Goal: Transaction & Acquisition: Purchase product/service

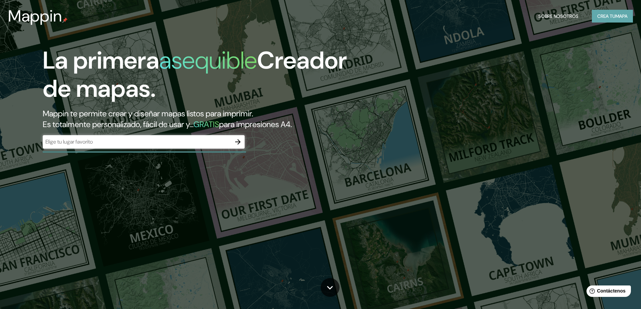
click at [597, 18] on font "Crea tu" at bounding box center [606, 16] width 18 height 6
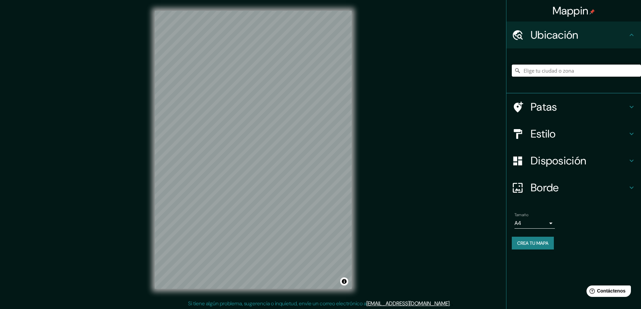
click at [539, 72] on input "Elige tu ciudad o zona" at bounding box center [576, 71] width 129 height 12
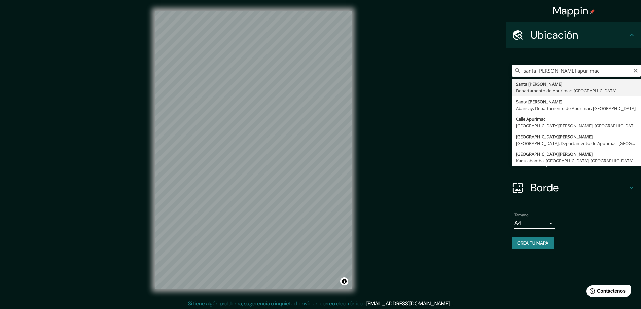
type input "[GEOGRAPHIC_DATA][PERSON_NAME], [GEOGRAPHIC_DATA], [GEOGRAPHIC_DATA]"
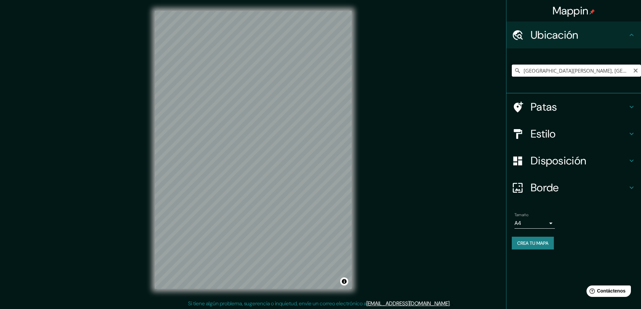
click at [547, 73] on input "[GEOGRAPHIC_DATA][PERSON_NAME], [GEOGRAPHIC_DATA], [GEOGRAPHIC_DATA]" at bounding box center [576, 71] width 129 height 12
click at [636, 72] on icon "Claro" at bounding box center [635, 70] width 5 height 5
click at [555, 71] on input "Chapimarca, Departamento de [GEOGRAPHIC_DATA], [GEOGRAPHIC_DATA]" at bounding box center [576, 71] width 129 height 12
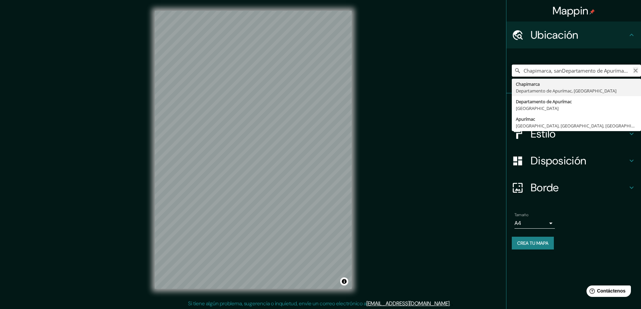
type input "Chapimarca, sanDepartamento de Apurímac, [GEOGRAPHIC_DATA]"
click at [635, 70] on icon "Claro" at bounding box center [635, 71] width 4 height 4
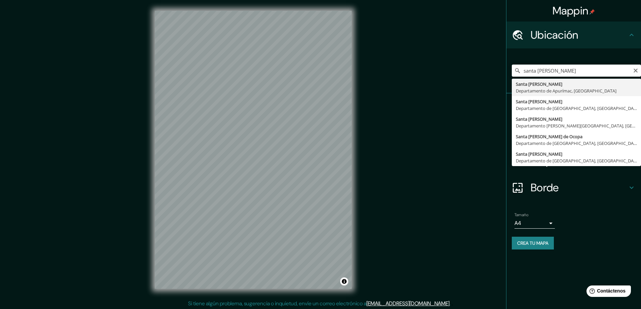
type input "[GEOGRAPHIC_DATA][PERSON_NAME], [GEOGRAPHIC_DATA], [GEOGRAPHIC_DATA]"
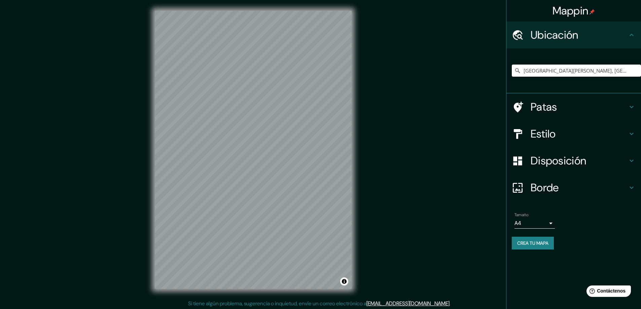
click at [543, 135] on font "Estilo" at bounding box center [543, 134] width 25 height 14
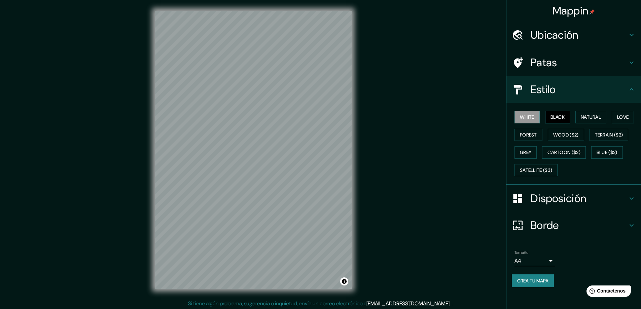
click at [555, 119] on button "Black" at bounding box center [557, 117] width 25 height 12
click at [533, 119] on button "White" at bounding box center [526, 117] width 25 height 12
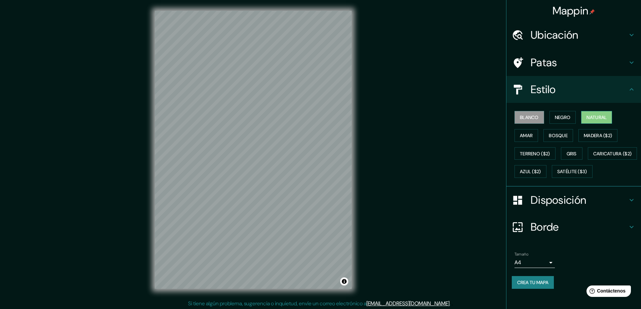
click at [587, 118] on font "Natural" at bounding box center [596, 117] width 20 height 6
click at [523, 119] on font "Blanco" at bounding box center [529, 117] width 19 height 6
click at [520, 134] on font "Amar" at bounding box center [526, 136] width 13 height 6
click at [524, 119] on font "Blanco" at bounding box center [529, 117] width 19 height 6
click at [550, 136] on font "Bosque" at bounding box center [558, 136] width 19 height 6
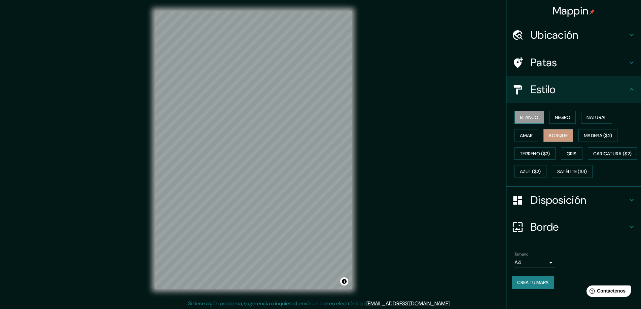
click at [531, 117] on font "Blanco" at bounding box center [529, 117] width 19 height 6
click at [584, 137] on font "Madera ($2)" at bounding box center [598, 136] width 28 height 6
click at [526, 119] on font "Blanco" at bounding box center [529, 117] width 19 height 6
click at [571, 151] on font "Gris" at bounding box center [572, 154] width 10 height 6
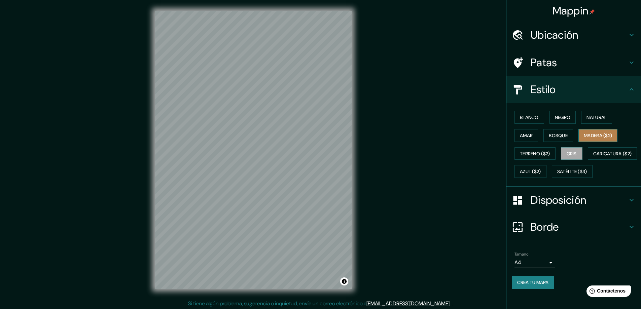
click at [586, 138] on font "Madera ($2)" at bounding box center [598, 136] width 28 height 6
click at [529, 156] on font "Terreno ($2)" at bounding box center [535, 154] width 30 height 6
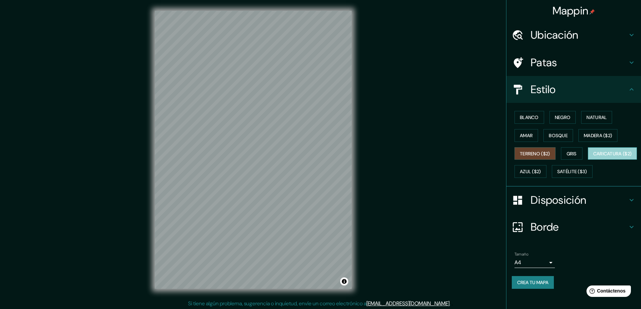
click at [593, 157] on font "Caricatura ($2)" at bounding box center [612, 154] width 39 height 6
click at [523, 138] on font "Amar" at bounding box center [526, 136] width 13 height 6
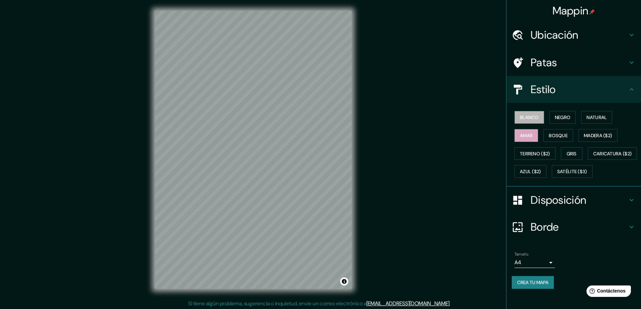
click at [524, 119] on font "Blanco" at bounding box center [529, 117] width 19 height 6
click at [555, 120] on font "Negro" at bounding box center [563, 117] width 16 height 6
click at [598, 118] on font "Natural" at bounding box center [596, 117] width 20 height 6
click at [563, 120] on font "Negro" at bounding box center [563, 117] width 16 height 6
click at [587, 136] on font "Madera ($2)" at bounding box center [598, 136] width 28 height 6
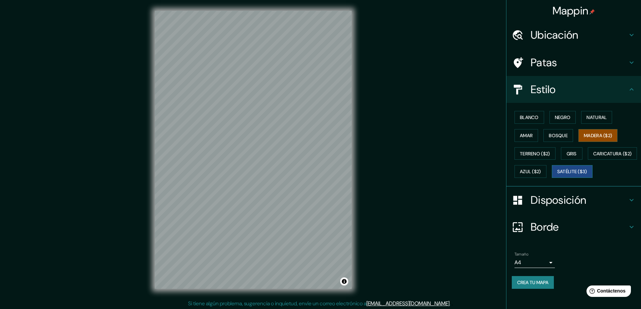
click at [557, 175] on font "Satélite ($3)" at bounding box center [572, 172] width 30 height 6
click at [526, 117] on font "Blanco" at bounding box center [529, 117] width 19 height 6
click at [557, 175] on font "Satélite ($3)" at bounding box center [572, 172] width 30 height 6
click at [540, 70] on div "Patas" at bounding box center [573, 62] width 135 height 27
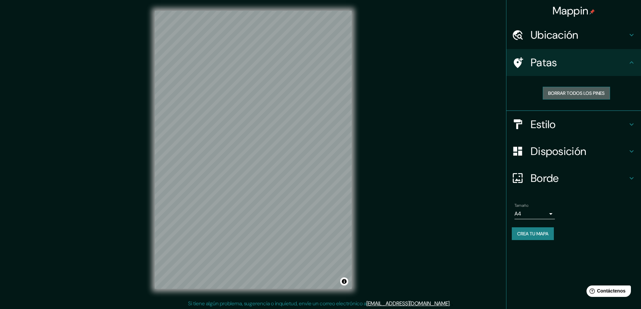
click at [551, 94] on font "Borrar todos los pines" at bounding box center [576, 93] width 57 height 6
click at [537, 118] on font "Estilo" at bounding box center [543, 124] width 25 height 14
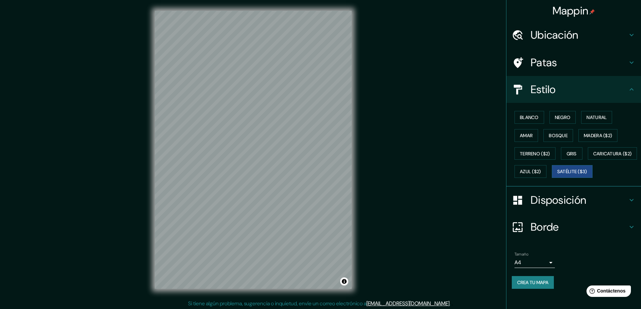
click at [539, 207] on font "Disposición" at bounding box center [559, 200] width 56 height 14
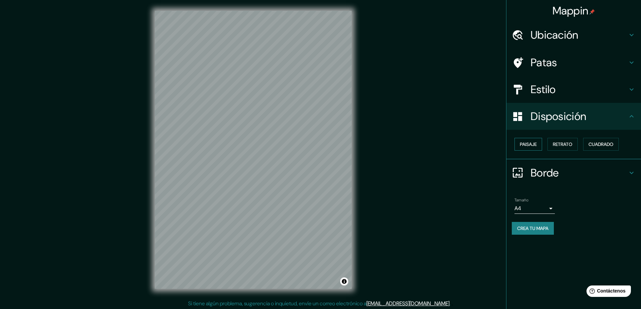
click at [534, 144] on font "Paisaje" at bounding box center [528, 144] width 17 height 6
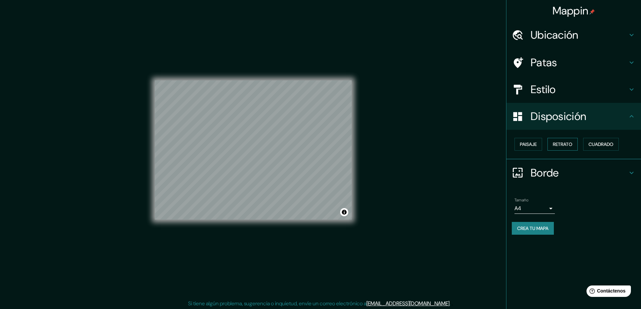
click at [564, 145] on font "Retrato" at bounding box center [563, 144] width 20 height 6
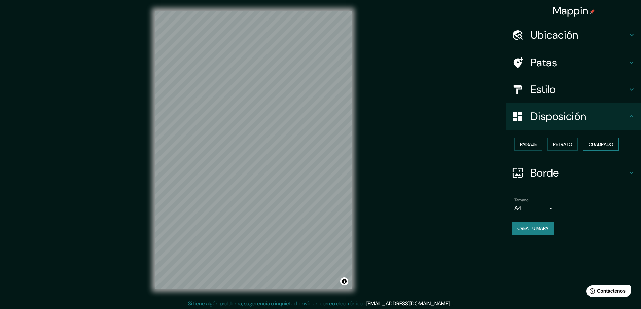
click at [595, 146] on font "Cuadrado" at bounding box center [600, 144] width 25 height 6
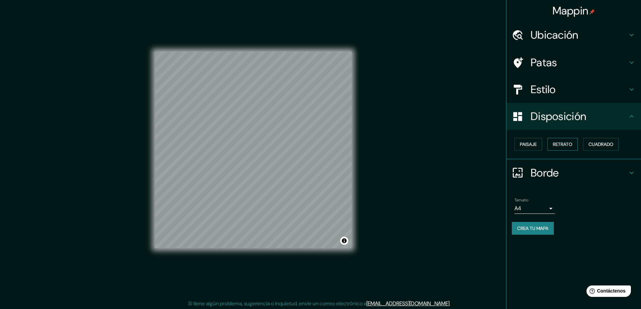
click at [567, 145] on font "Retrato" at bounding box center [563, 144] width 20 height 6
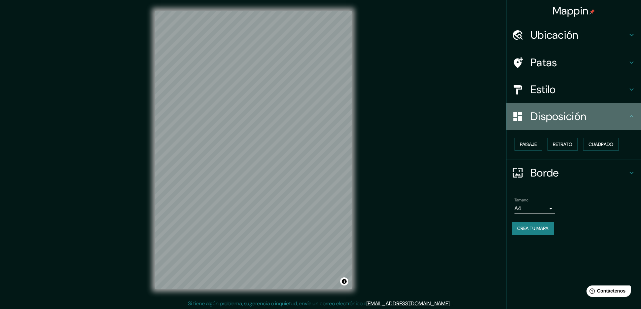
click at [594, 118] on h4 "Disposición" at bounding box center [579, 116] width 97 height 13
click at [631, 116] on icon at bounding box center [631, 116] width 8 height 8
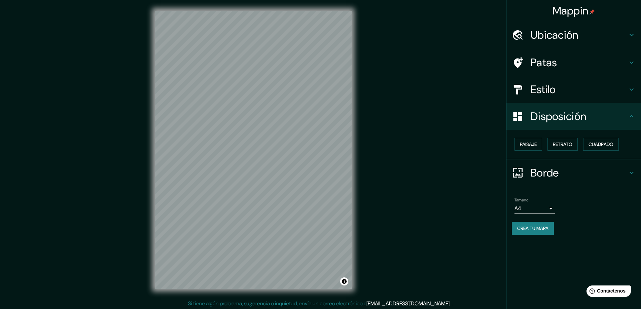
click at [559, 173] on font "Borde" at bounding box center [545, 173] width 28 height 14
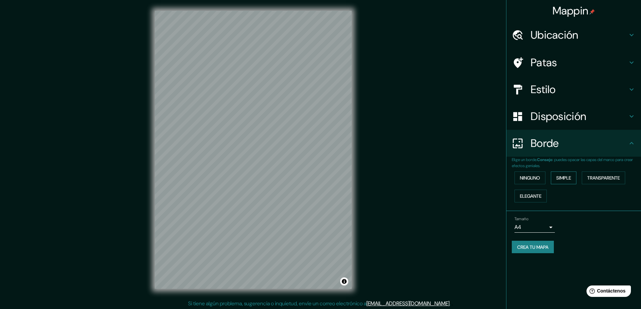
click at [562, 180] on font "Simple" at bounding box center [563, 178] width 15 height 6
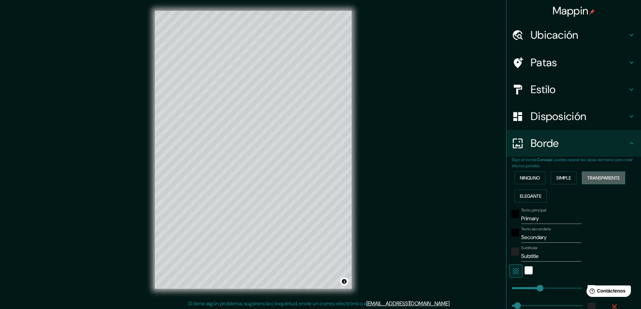
click at [593, 180] on font "Transparente" at bounding box center [603, 178] width 33 height 6
click at [532, 195] on font "Elegante" at bounding box center [531, 196] width 22 height 6
click at [530, 177] on font "Ninguno" at bounding box center [530, 178] width 20 height 6
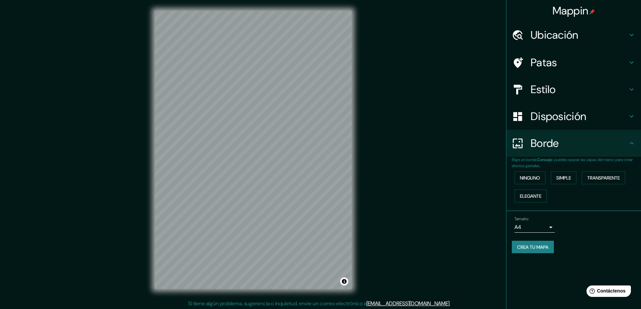
click at [543, 66] on font "Patas" at bounding box center [544, 63] width 27 height 14
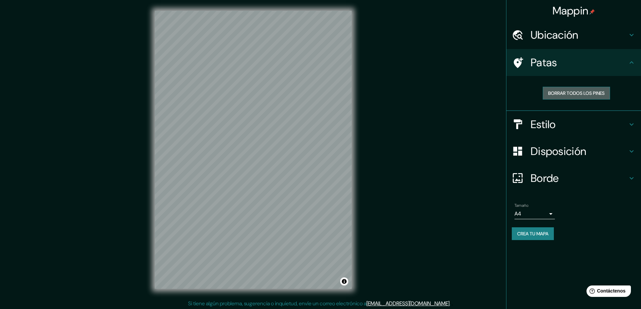
click at [550, 93] on font "Borrar todos los pines" at bounding box center [576, 93] width 57 height 6
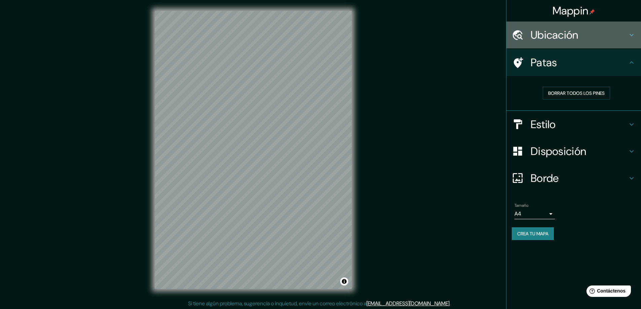
click at [549, 40] on font "Ubicación" at bounding box center [555, 35] width 48 height 14
